Goal: Transaction & Acquisition: Purchase product/service

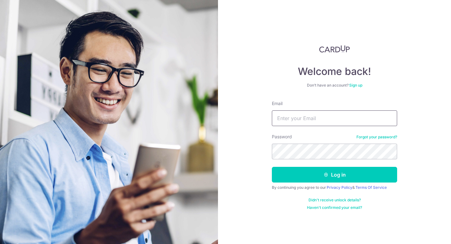
click at [314, 116] on input "Email" at bounding box center [334, 118] width 125 height 16
type input "emailxinjie@gmail.com"
click at [272, 167] on button "Log in" at bounding box center [334, 175] width 125 height 16
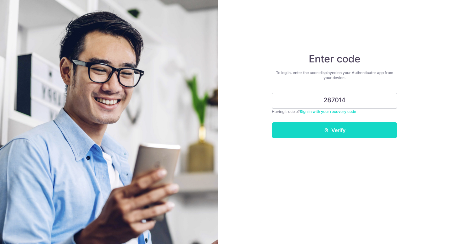
type input "287014"
click at [363, 129] on button "Verify" at bounding box center [334, 130] width 125 height 16
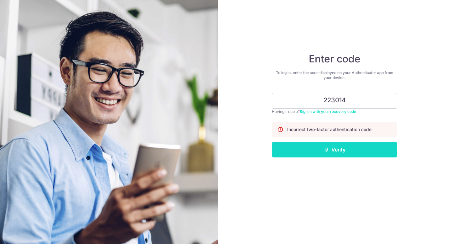
type input "223014"
click at [377, 151] on button "Verify" at bounding box center [334, 149] width 125 height 16
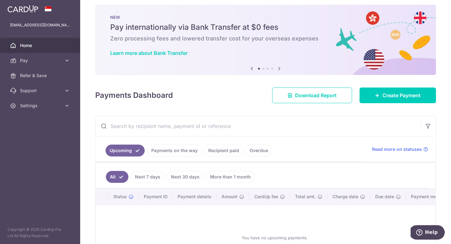
scroll to position [6, 0]
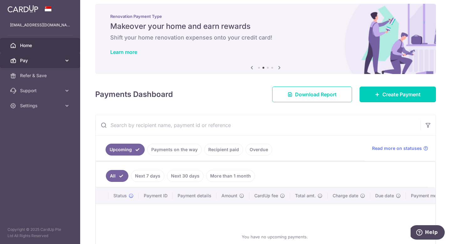
click at [51, 61] on span "Pay" at bounding box center [40, 60] width 41 height 6
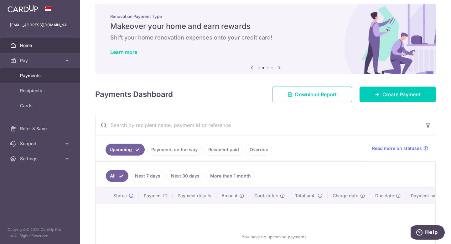
click at [43, 77] on span "Payments" at bounding box center [40, 75] width 41 height 6
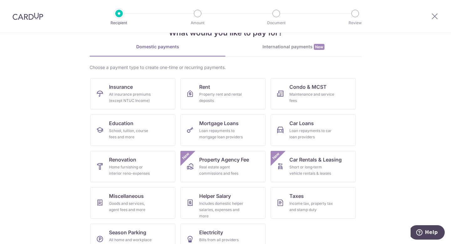
scroll to position [37, 0]
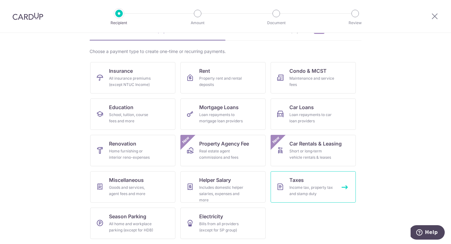
click at [296, 181] on span "Taxes" at bounding box center [296, 180] width 14 height 8
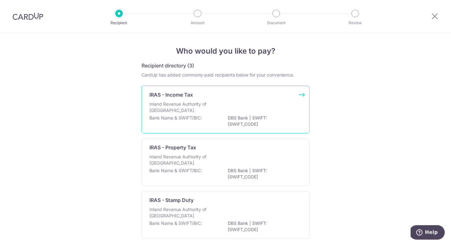
click at [245, 118] on p "DBS Bank | SWIFT: DBSSSGSGXXX" at bounding box center [263, 121] width 70 height 13
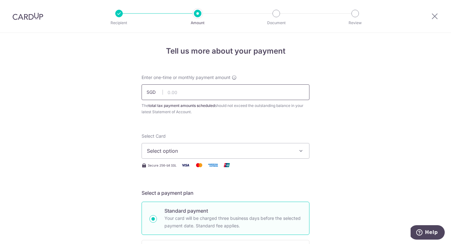
click at [210, 97] on input "text" at bounding box center [225, 92] width 168 height 16
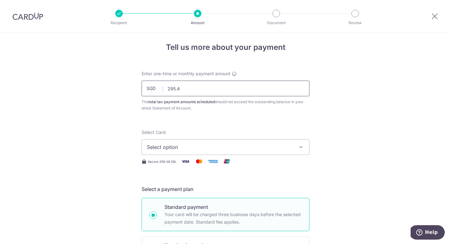
type input "295.49"
click at [287, 144] on span "Select option" at bounding box center [220, 147] width 146 height 8
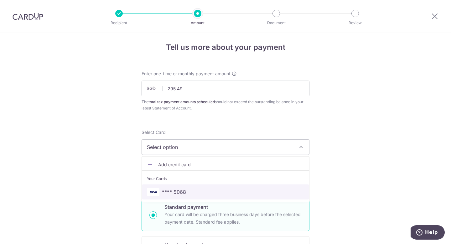
drag, startPoint x: 240, startPoint y: 193, endPoint x: 244, endPoint y: 191, distance: 4.3
click at [240, 193] on span "**** 5068" at bounding box center [225, 192] width 157 height 8
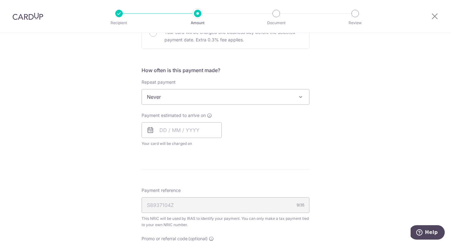
scroll to position [234, 0]
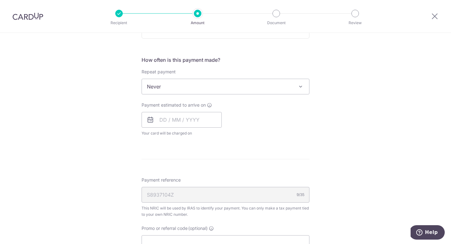
click at [267, 91] on span "Never" at bounding box center [225, 86] width 167 height 15
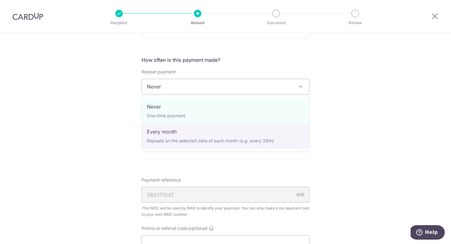
select select "3"
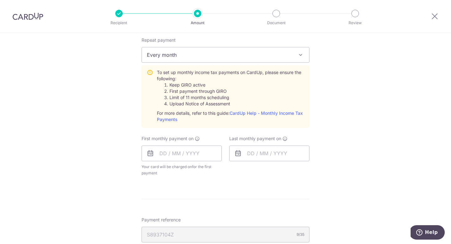
scroll to position [266, 0]
click at [183, 152] on input "text" at bounding box center [181, 153] width 80 height 16
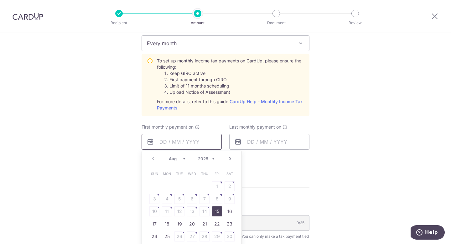
scroll to position [303, 0]
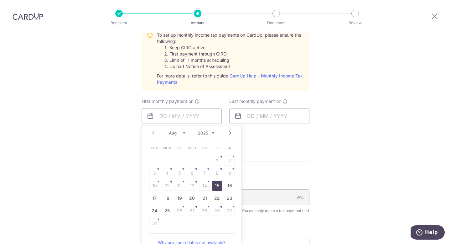
click at [182, 133] on select "Aug Sep Oct Nov Dec" at bounding box center [177, 132] width 17 height 5
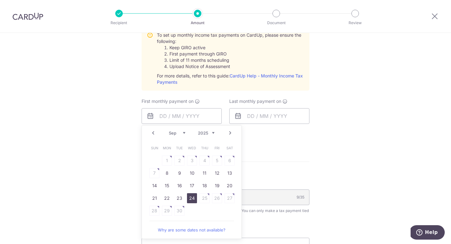
click at [188, 195] on link "24" at bounding box center [192, 198] width 10 height 10
type input "[DATE]"
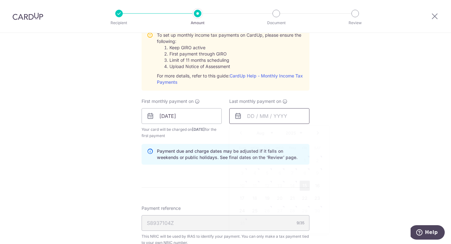
click at [258, 116] on input "text" at bounding box center [269, 116] width 80 height 16
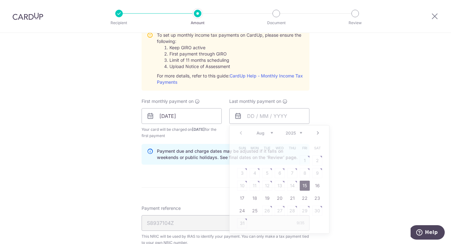
click at [351, 111] on div "Tell us more about your payment Enter one-time or monthly payment amount SGD 29…" at bounding box center [225, 69] width 451 height 678
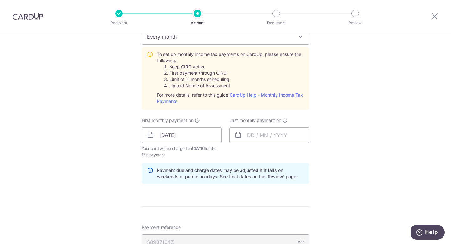
scroll to position [281, 0]
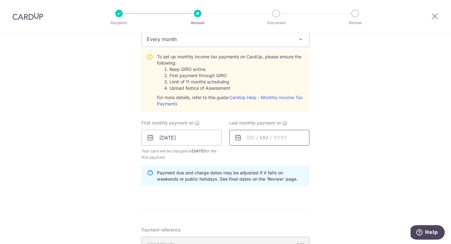
click at [258, 136] on input "text" at bounding box center [269, 138] width 80 height 16
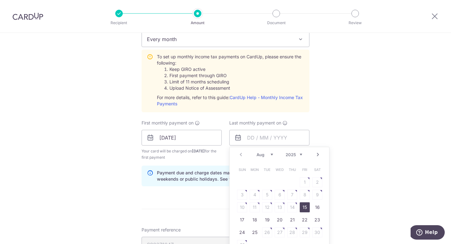
click at [300, 154] on select "2025 2026" at bounding box center [293, 154] width 17 height 5
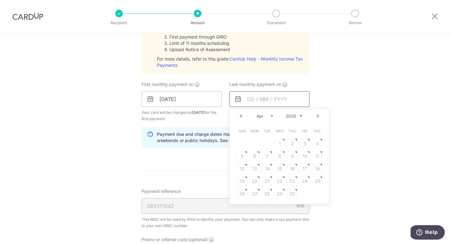
scroll to position [323, 0]
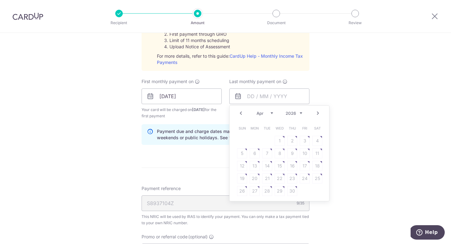
click at [272, 158] on table "Sun Mon Tue Wed Thu Fri Sat 1 2 3 4 5 6 7 8 9 10 11 12 13 14 15 16 17 18 19 20 …" at bounding box center [280, 159] width 88 height 75
click at [241, 113] on link "Prev" at bounding box center [241, 113] width 8 height 8
click at [278, 178] on link "25" at bounding box center [279, 178] width 10 height 10
type input "25/03/2026"
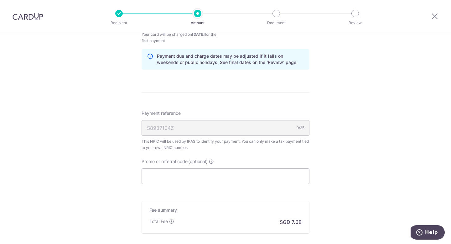
scroll to position [399, 0]
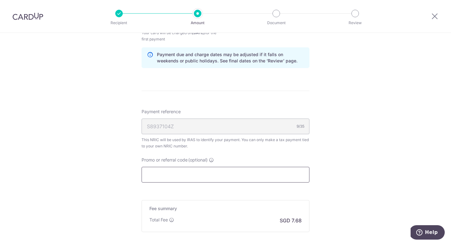
click at [276, 171] on input "Promo or referral code (optional)" at bounding box center [225, 175] width 168 height 16
paste input "VTAX25R"
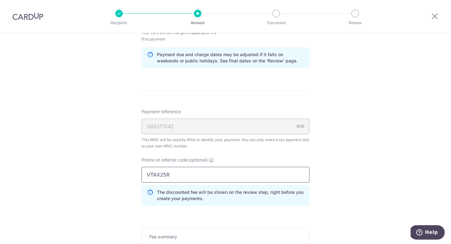
type input "VTAX25R"
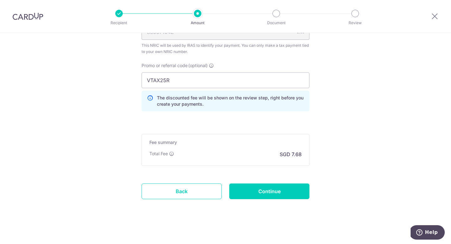
scroll to position [496, 0]
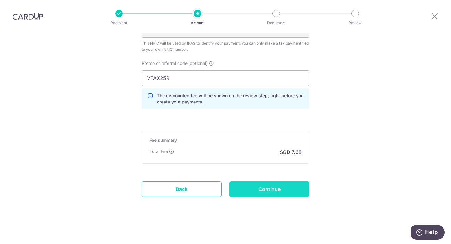
click at [290, 187] on input "Continue" at bounding box center [269, 189] width 80 height 16
type input "Create Schedule"
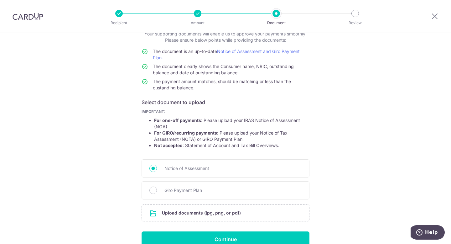
scroll to position [44, 0]
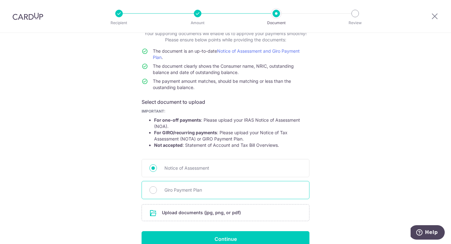
click at [294, 191] on span "Giro Payment Plan" at bounding box center [232, 190] width 137 height 8
click at [157, 191] on input "Giro Payment Plan" at bounding box center [153, 190] width 8 height 8
radio input "true"
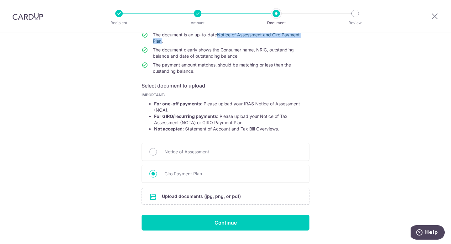
scroll to position [76, 0]
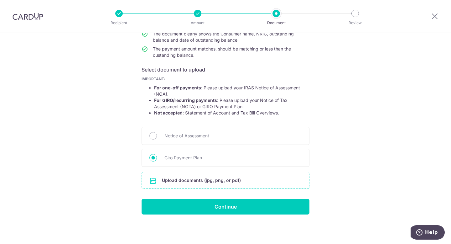
click at [200, 182] on input "file" at bounding box center [225, 180] width 167 height 16
click at [174, 141] on div "Notice of Assessment" at bounding box center [225, 135] width 168 height 18
click at [173, 137] on span "Notice of Assessment" at bounding box center [232, 136] width 137 height 8
click at [157, 137] on input "Notice of Assessment" at bounding box center [153, 136] width 8 height 8
radio input "true"
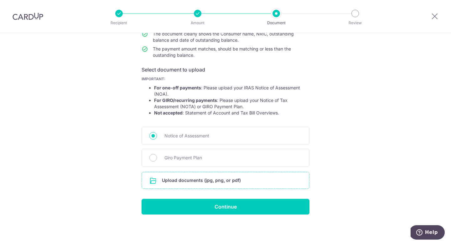
click at [201, 180] on input "file" at bounding box center [225, 180] width 167 height 16
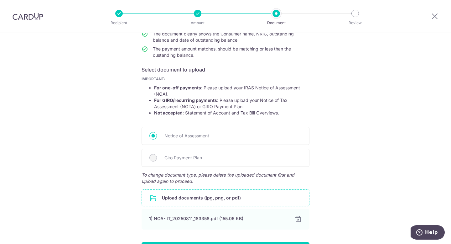
scroll to position [119, 0]
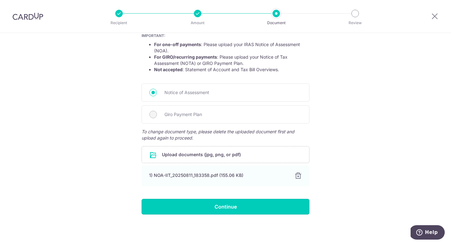
click at [207, 204] on input "Continue" at bounding box center [225, 206] width 168 height 16
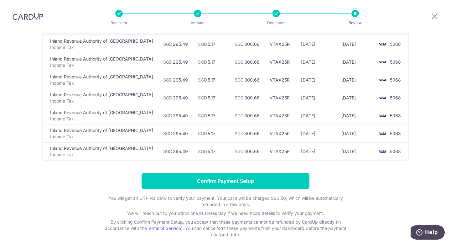
scroll to position [86, 0]
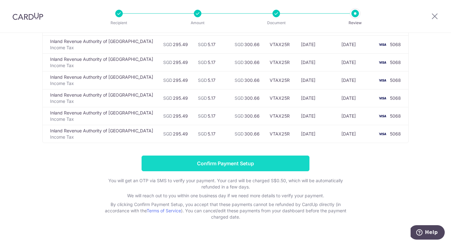
click at [213, 159] on input "Confirm Payment Setup" at bounding box center [225, 163] width 168 height 16
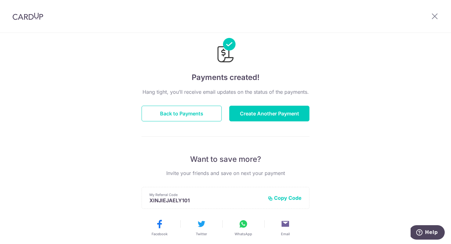
scroll to position [14, 0]
